Goal: Task Accomplishment & Management: Complete application form

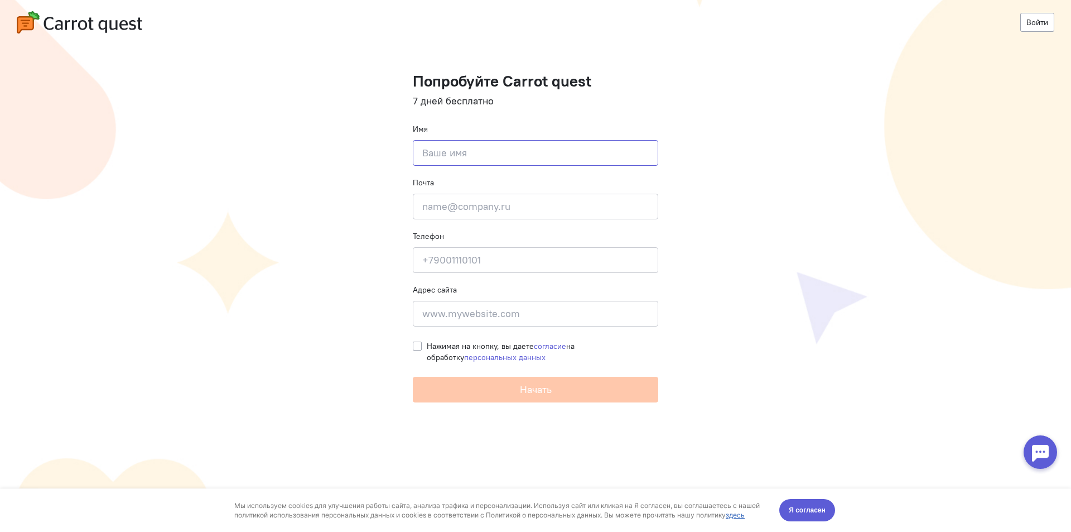
click at [441, 160] on input at bounding box center [535, 153] width 245 height 26
type input "[PERSON_NAME]"
click at [451, 206] on input "email" at bounding box center [535, 207] width 245 height 26
type input "ш"
type input "[EMAIL_ADDRESS][DOMAIN_NAME]"
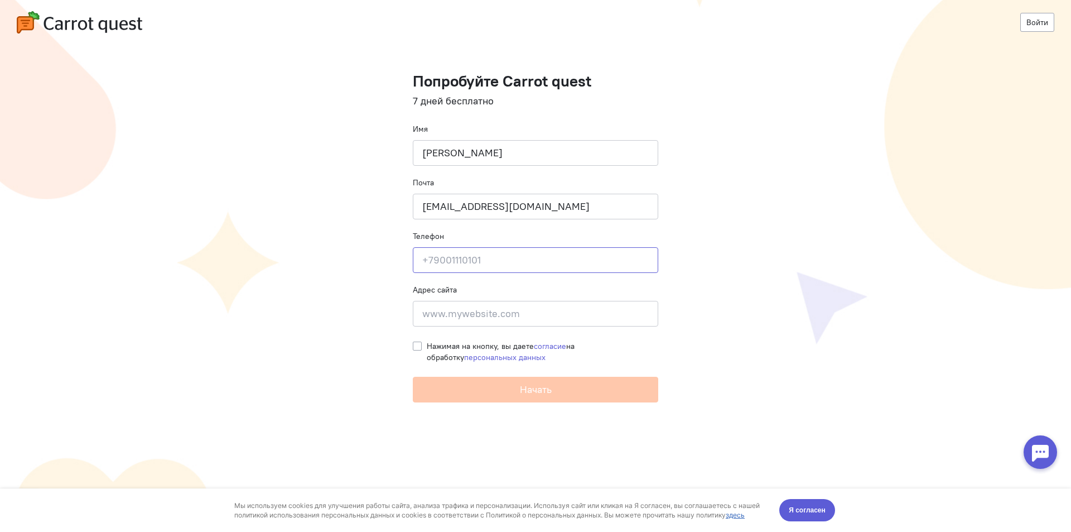
click at [484, 264] on input at bounding box center [535, 260] width 245 height 26
